Goal: Check status

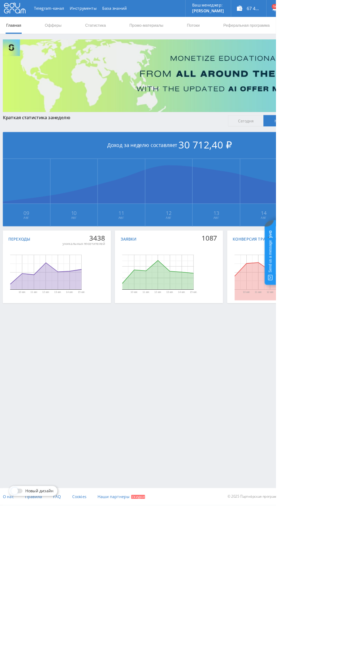
click at [125, 32] on link "Статистика" at bounding box center [122, 33] width 28 height 22
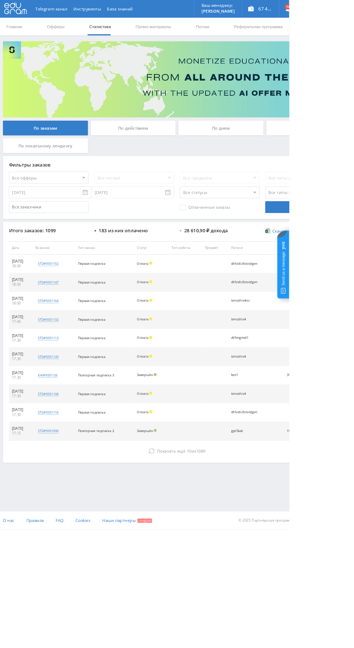
click at [282, 152] on div "По дням" at bounding box center [271, 157] width 104 height 18
click at [0, 0] on input "По дням" at bounding box center [0, 0] width 0 height 0
